Goal: Use online tool/utility: Utilize a website feature to perform a specific function

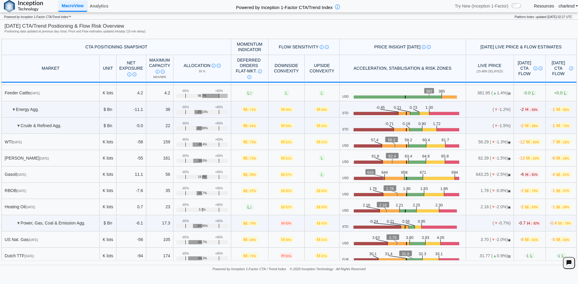
scroll to position [602, 0]
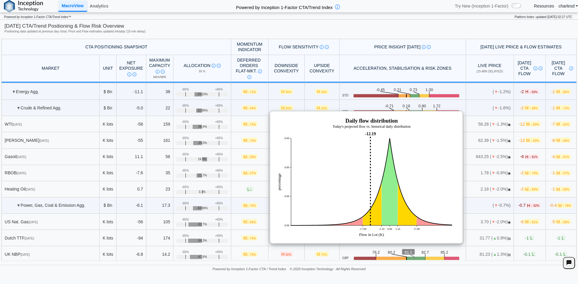
click at [525, 126] on span "M ↓ 80%" at bounding box center [533, 124] width 16 height 5
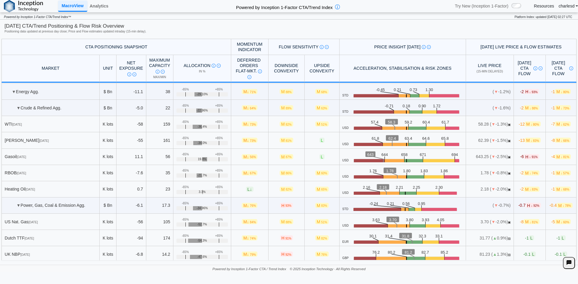
drag, startPoint x: 525, startPoint y: 140, endPoint x: 520, endPoint y: 126, distance: 14.8
click at [525, 126] on span "M ↓ 80%" at bounding box center [533, 124] width 16 height 5
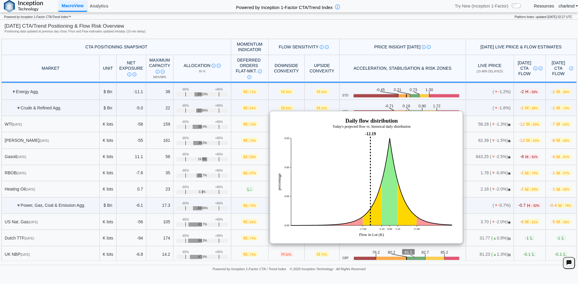
click at [525, 126] on span "M ↓ 80%" at bounding box center [533, 124] width 16 height 5
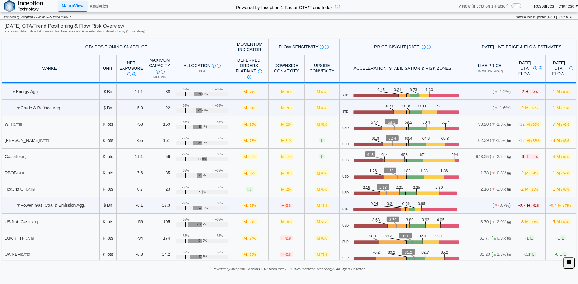
click at [524, 154] on span "H ↓ 91%" at bounding box center [531, 156] width 15 height 5
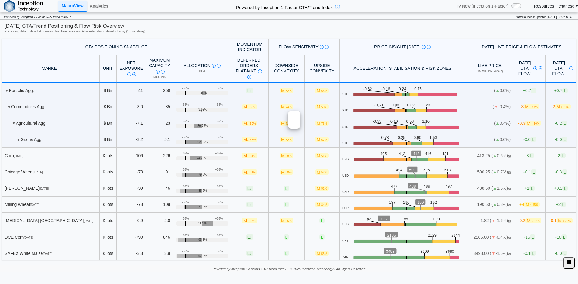
scroll to position [662, 0]
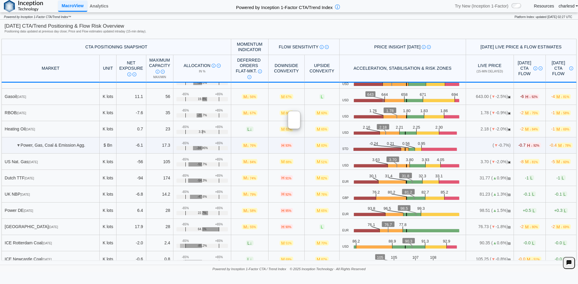
click at [370, 140] on icon ".zone-text { font-size: 22px; font-weight: 500; text-anchor: middle; } .price-m…" at bounding box center [405, 145] width 114 height 11
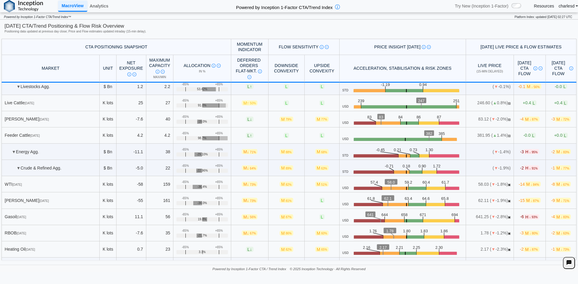
scroll to position [572, 0]
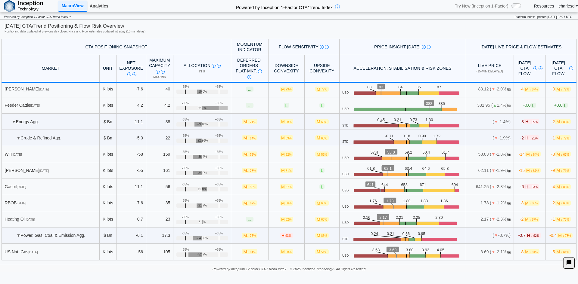
drag, startPoint x: 95, startPoint y: 4, endPoint x: 97, endPoint y: 7, distance: 3.8
click at [95, 3] on link "Analytics" at bounding box center [98, 6] width 23 height 10
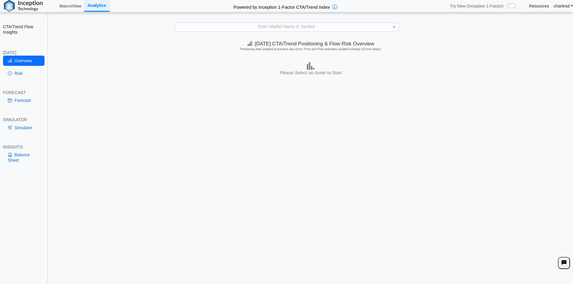
click at [254, 24] on div "Enter Market Name or Symbol" at bounding box center [287, 27] width 224 height 8
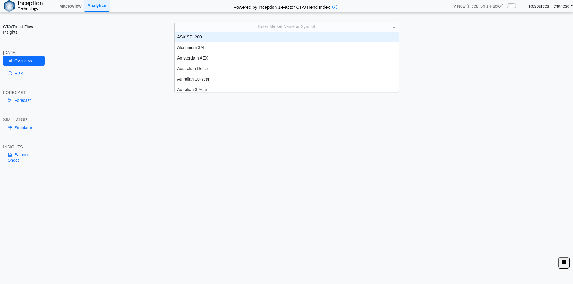
scroll to position [5, 5]
type input "***"
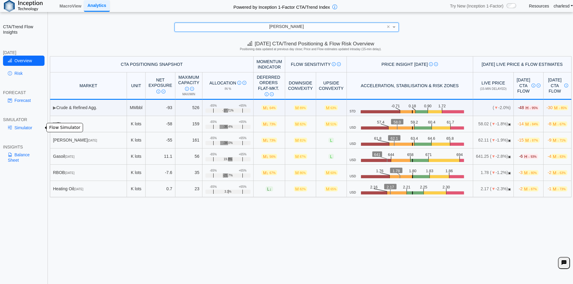
click at [31, 125] on link "Simulator" at bounding box center [24, 128] width 42 height 10
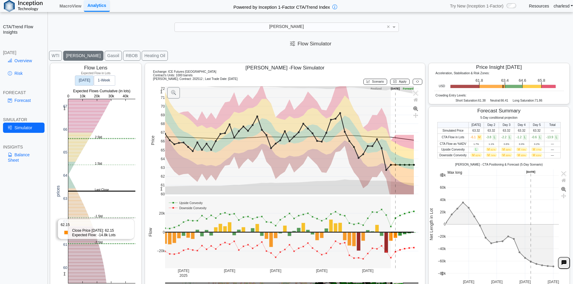
click at [81, 219] on rect at bounding box center [101, 191] width 67 height 184
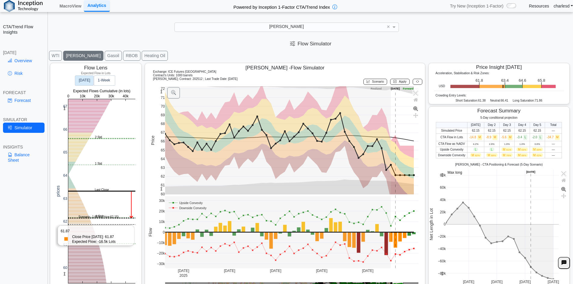
click at [82, 225] on rect at bounding box center [101, 191] width 67 height 184
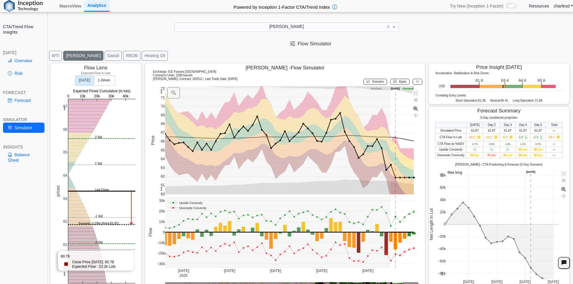
click at [98, 249] on rect at bounding box center [101, 191] width 67 height 184
